Goal: Use online tool/utility: Utilize a website feature to perform a specific function

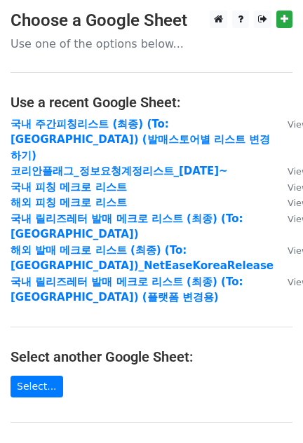
scroll to position [270, 0]
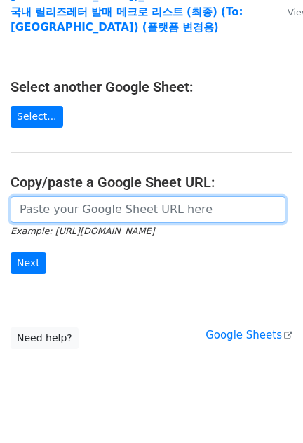
click at [79, 199] on input "url" at bounding box center [148, 209] width 275 height 27
paste input "[URL][DOMAIN_NAME]"
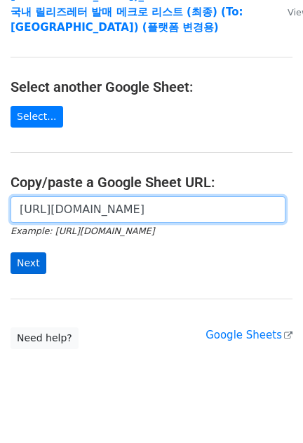
scroll to position [0, 441]
type input "[URL][DOMAIN_NAME]"
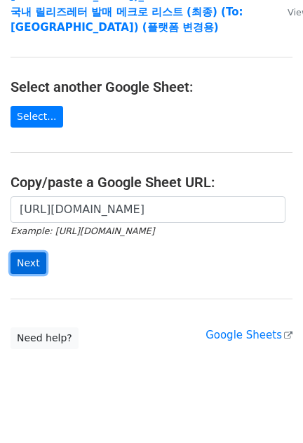
click at [33, 253] on input "Next" at bounding box center [29, 264] width 36 height 22
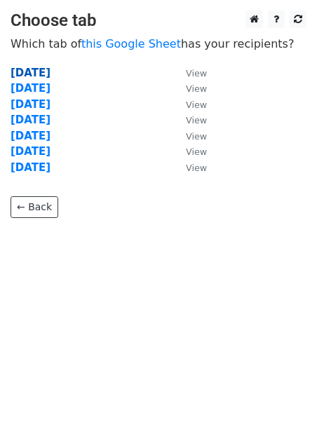
click at [48, 76] on strong "2025.08.25" at bounding box center [31, 73] width 40 height 13
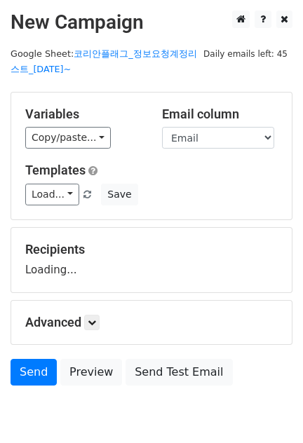
click at [46, 215] on div "Variables Copy/paste... {{Email}} {{Artist}} {{UPC}} Email column Email Artist …" at bounding box center [151, 156] width 281 height 127
click at [54, 196] on link "Load..." at bounding box center [52, 195] width 54 height 22
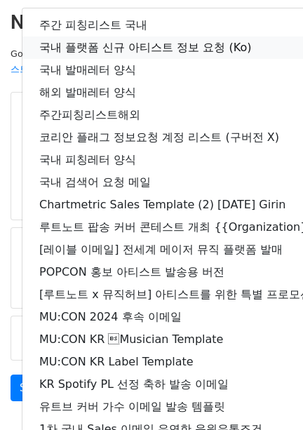
click at [105, 52] on link "국내 플랫폼 신규 아티스트 정보 요청 (Ko)" at bounding box center [247, 47] width 450 height 22
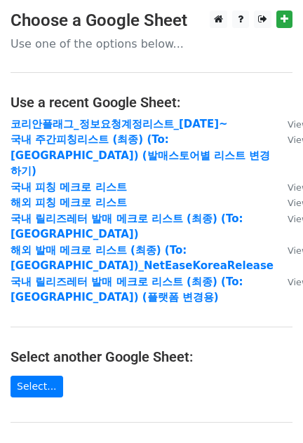
scroll to position [270, 0]
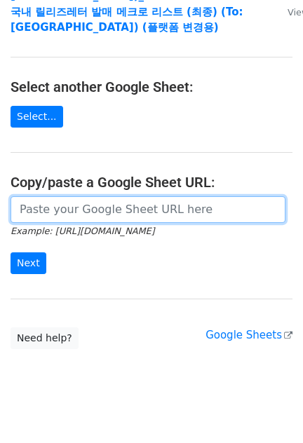
click at [109, 199] on input "url" at bounding box center [148, 209] width 275 height 27
paste input "https://docs.google.com/spreadsheets/d/1KHcYv3-vWRWtZN51Yi1JdLg8VtCH7JkDX6q9Zm9…"
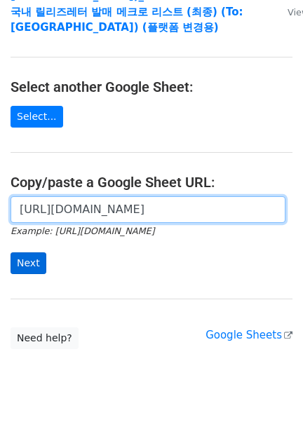
type input "https://docs.google.com/spreadsheets/d/1KHcYv3-vWRWtZN51Yi1JdLg8VtCH7JkDX6q9Zm9…"
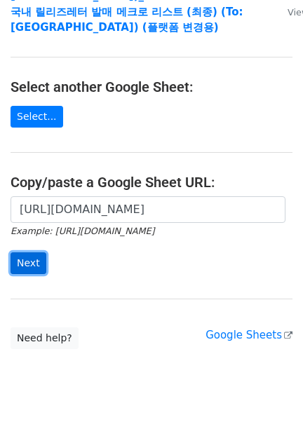
click at [34, 253] on input "Next" at bounding box center [29, 264] width 36 height 22
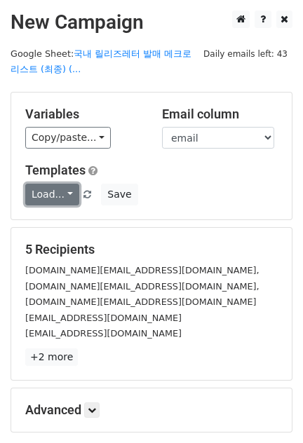
click at [53, 190] on link "Load..." at bounding box center [52, 195] width 54 height 22
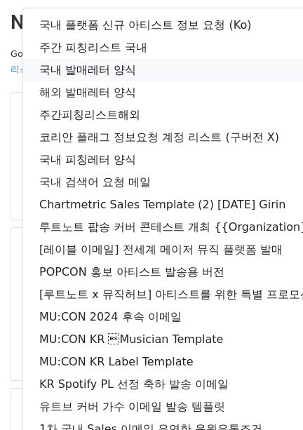
click at [99, 60] on link "국내 발매레터 양식" at bounding box center [247, 70] width 450 height 22
